Goal: Task Accomplishment & Management: Use online tool/utility

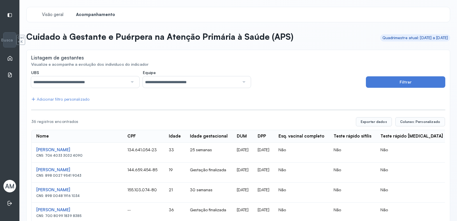
scroll to position [0, 141]
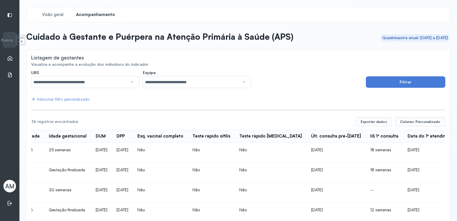
click at [83, 99] on div "Adicionar filtro personalizado" at bounding box center [60, 99] width 58 height 5
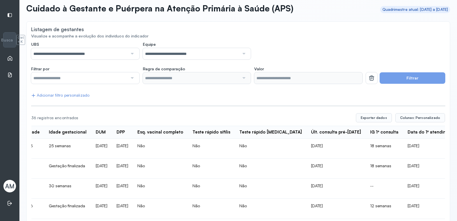
scroll to position [0, 0]
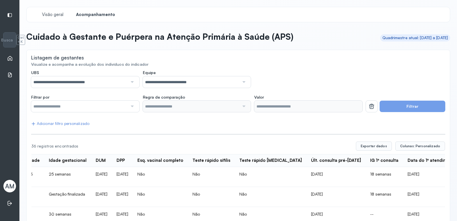
click at [11, 58] on icon at bounding box center [10, 58] width 6 height 6
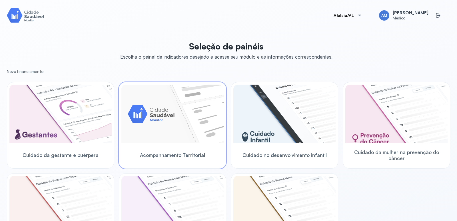
click at [196, 103] on img at bounding box center [172, 113] width 102 height 58
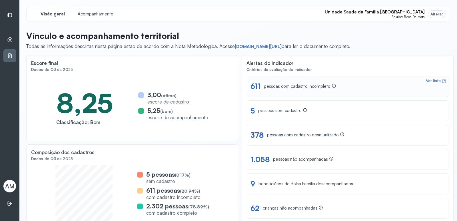
click at [428, 79] on div "Ver lista" at bounding box center [432, 80] width 15 height 5
click at [430, 12] on div "Alterar" at bounding box center [436, 14] width 13 height 5
click at [431, 12] on div "Alterar" at bounding box center [436, 14] width 13 height 5
click at [411, 15] on span "Equipe: Boca Da Mata" at bounding box center [407, 17] width 33 height 4
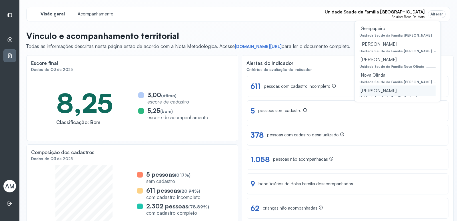
scroll to position [57, 0]
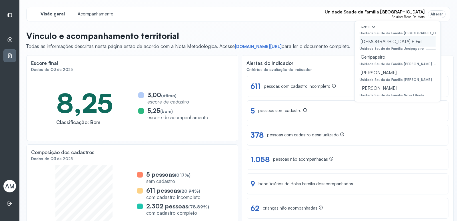
click at [379, 43] on div "[DEMOGRAPHIC_DATA] E Fiel" at bounding box center [397, 41] width 76 height 10
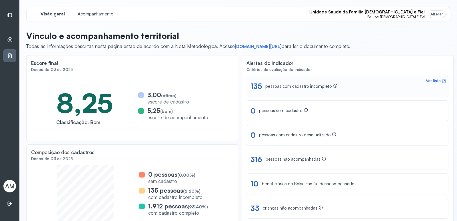
click at [429, 80] on div "Ver lista" at bounding box center [432, 80] width 15 height 5
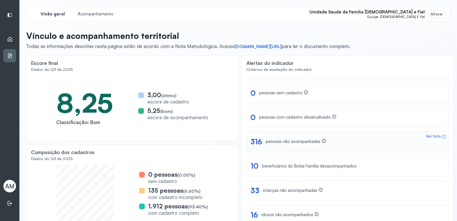
click at [429, 136] on div "Ver lista" at bounding box center [432, 136] width 15 height 5
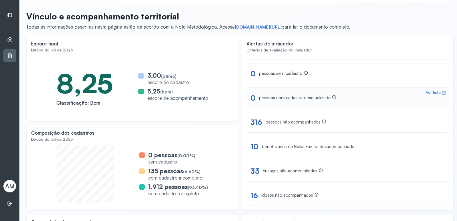
scroll to position [57, 0]
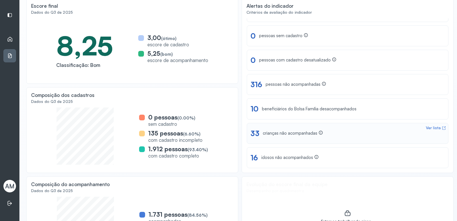
click at [427, 127] on div "Ver lista" at bounding box center [432, 127] width 15 height 5
click at [425, 153] on div "Ver lista" at bounding box center [432, 152] width 15 height 5
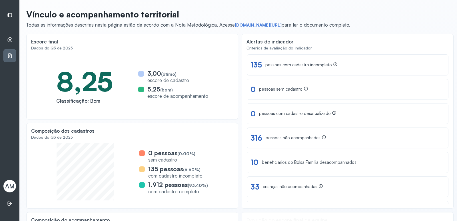
scroll to position [0, 0]
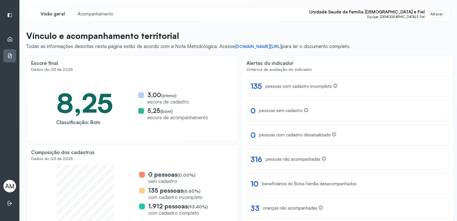
click at [152, 106] on div "3,00 (ótimo) escore de cadastro 5,25 (bom) escore de acompanhamento" at bounding box center [173, 106] width 70 height 34
click at [155, 121] on div "3,00 (ótimo) escore de cadastro 5,25 (bom) escore de acompanhamento" at bounding box center [173, 106] width 70 height 34
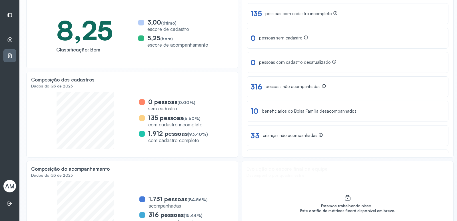
scroll to position [41, 0]
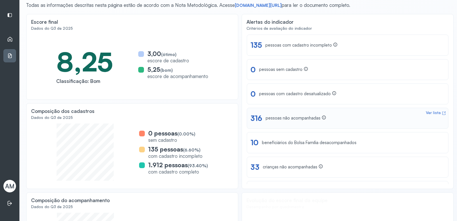
click at [426, 112] on div "Ver lista" at bounding box center [432, 112] width 15 height 5
click at [433, 38] on div "Ver lista" at bounding box center [432, 39] width 15 height 5
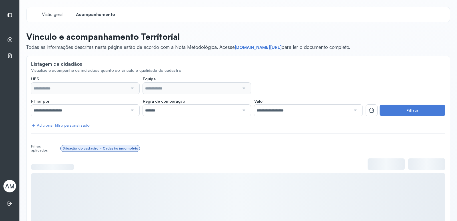
type input "**********"
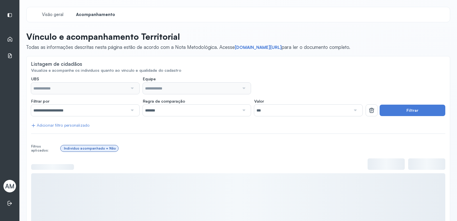
type input "**********"
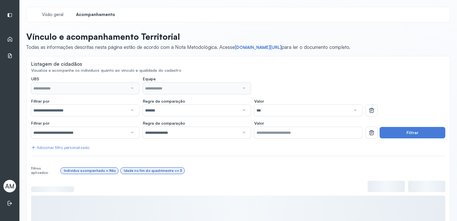
type input "**********"
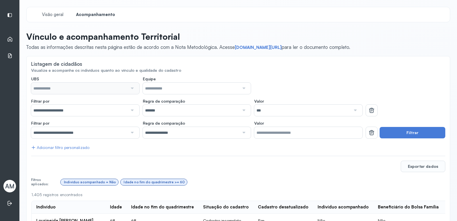
type input "**********"
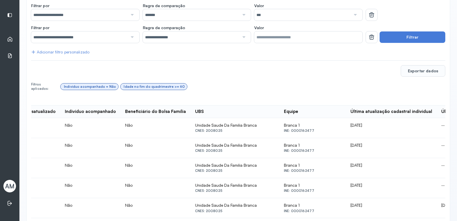
scroll to position [50, 0]
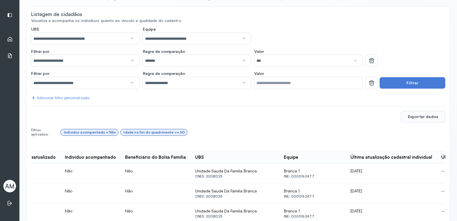
click at [129, 61] on div at bounding box center [132, 60] width 8 height 11
click at [134, 37] on div at bounding box center [132, 38] width 8 height 11
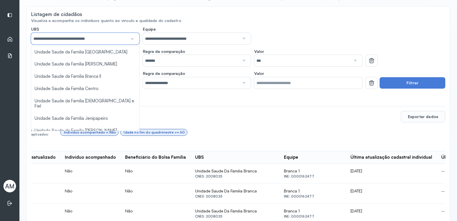
click at [208, 22] on div "Visualize e acompanhe os indivíduos quanto ao vínculo e qualidade do cadastro" at bounding box center [238, 20] width 414 height 5
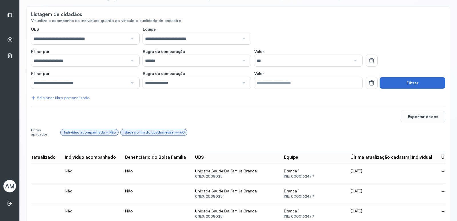
click at [420, 84] on button "Filtrar" at bounding box center [412, 82] width 66 height 11
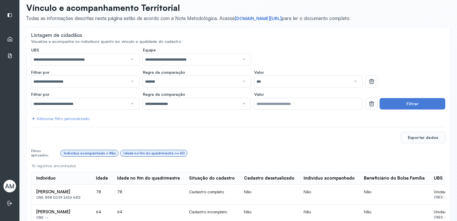
scroll to position [21, 0]
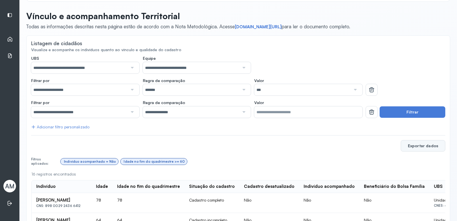
click at [415, 148] on button "Exportar dados" at bounding box center [422, 145] width 45 height 11
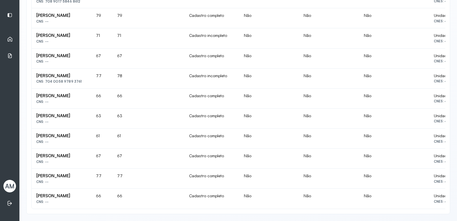
scroll to position [331, 0]
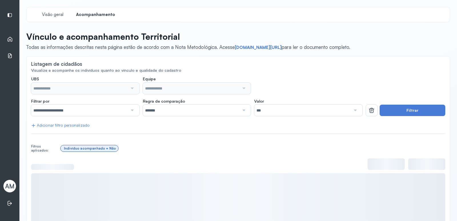
type input "**********"
click at [168, 112] on input "*******" at bounding box center [191, 109] width 96 height 11
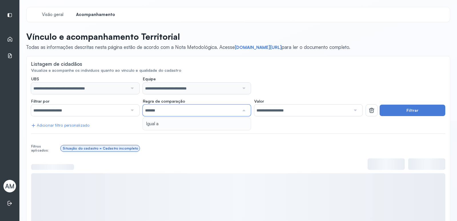
click at [168, 112] on input "*******" at bounding box center [191, 109] width 96 height 11
click at [353, 111] on div at bounding box center [354, 109] width 8 height 11
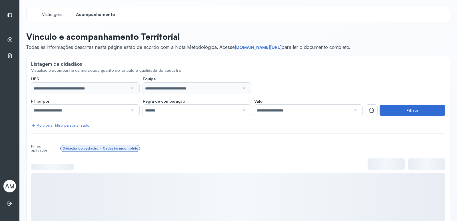
click at [396, 111] on button "Filtrar" at bounding box center [412, 109] width 66 height 11
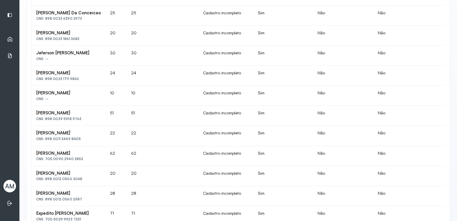
scroll to position [403, 0]
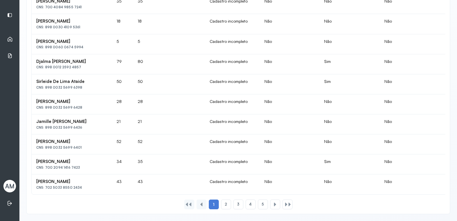
drag, startPoint x: 233, startPoint y: 189, endPoint x: 351, endPoint y: 189, distance: 118.1
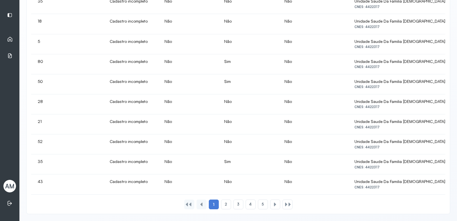
scroll to position [0, 0]
